Goal: Navigation & Orientation: Find specific page/section

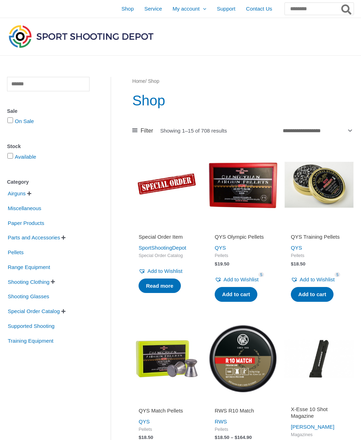
click at [37, 239] on span "Parts and Accessories" at bounding box center [34, 237] width 54 height 12
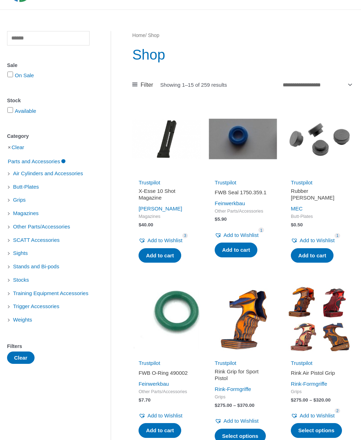
scroll to position [46, 0]
click at [46, 312] on span "Trigger Accessories" at bounding box center [36, 306] width 48 height 12
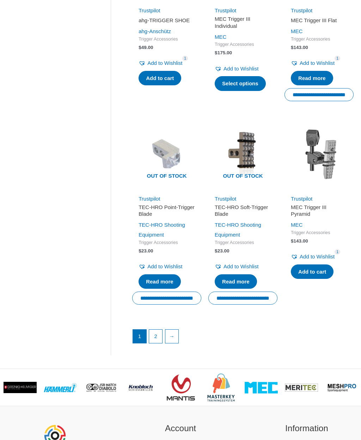
scroll to position [805, 0]
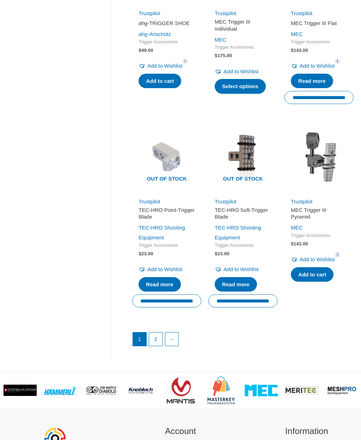
click at [159, 341] on link "2" at bounding box center [155, 338] width 13 height 13
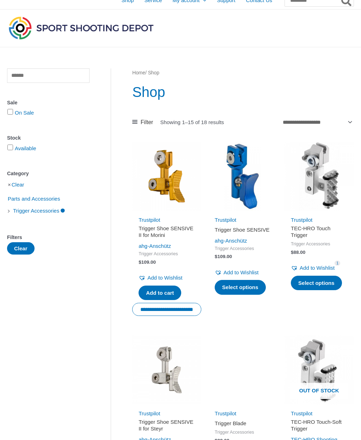
scroll to position [0, 0]
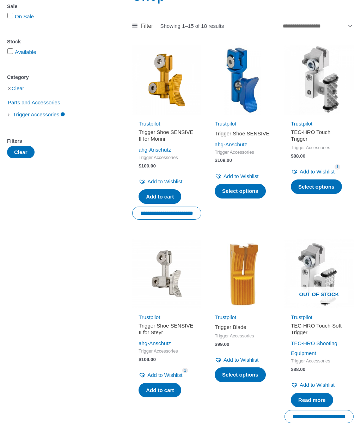
scroll to position [104, 0]
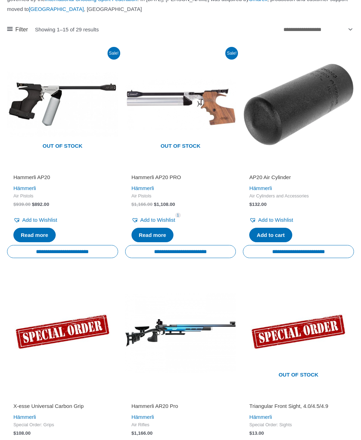
scroll to position [140, 0]
